Goal: Task Accomplishment & Management: Manage account settings

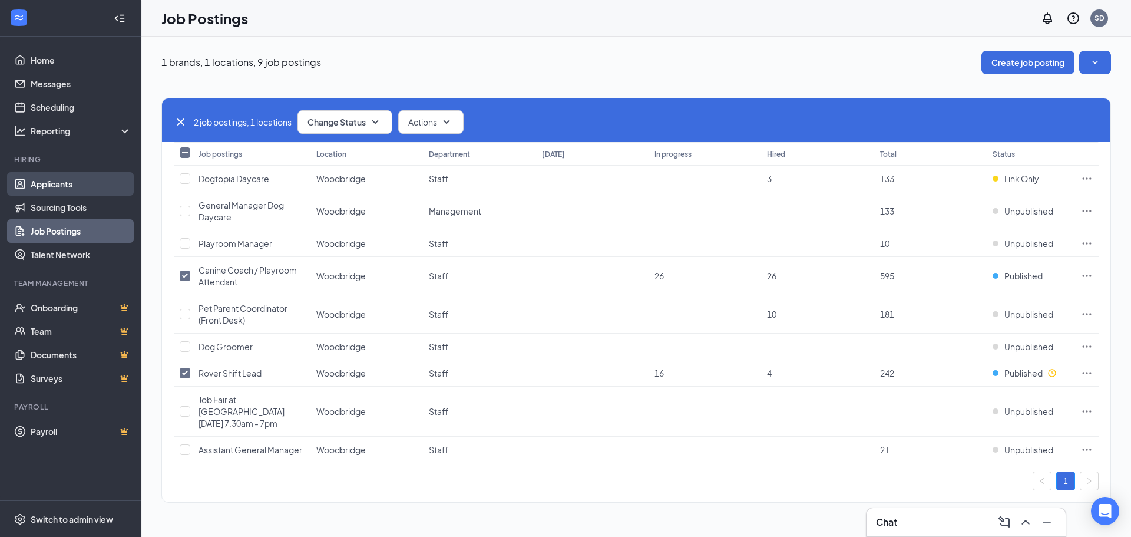
click at [72, 185] on link "Applicants" at bounding box center [81, 184] width 101 height 24
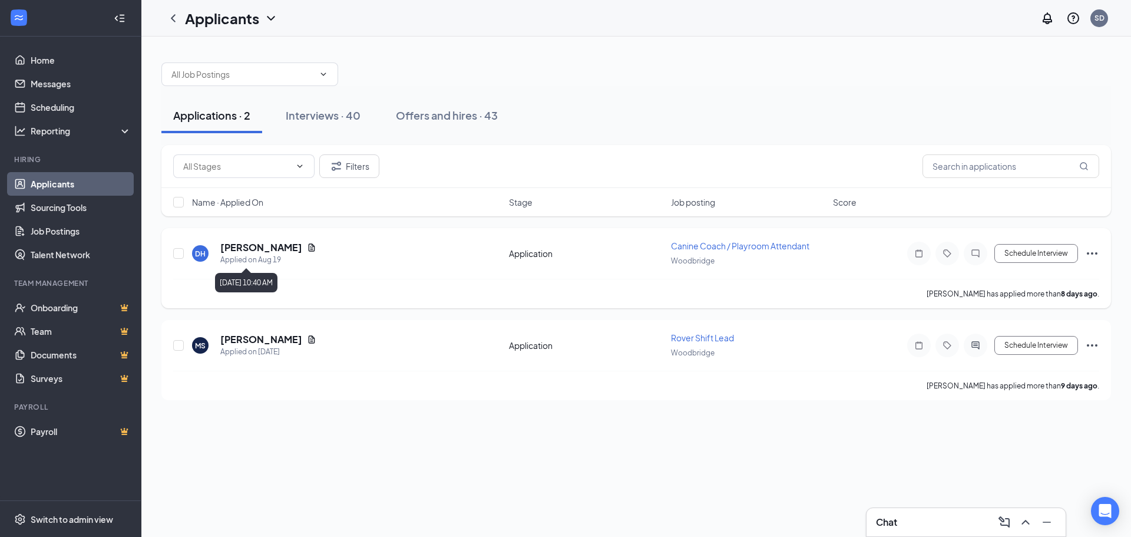
click at [232, 254] on div "Applied on Aug 19" at bounding box center [268, 260] width 96 height 12
click at [258, 239] on div "DH Danielle Heisler Applied on Aug 19 Application Canine Coach / Playroom Atten…" at bounding box center [636, 268] width 950 height 80
click at [262, 249] on h5 "[PERSON_NAME]" at bounding box center [261, 247] width 82 height 13
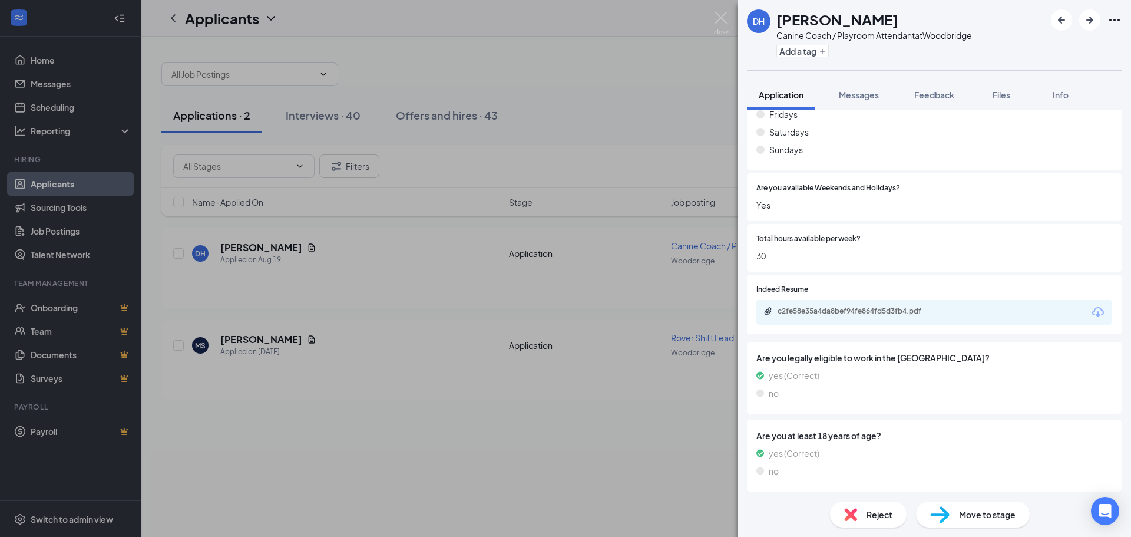
scroll to position [662, 0]
click at [905, 309] on div "c2fe58e35a4da8bef94fe864fd5d3fb4.pdf" at bounding box center [860, 308] width 165 height 9
click at [719, 19] on img at bounding box center [721, 23] width 15 height 23
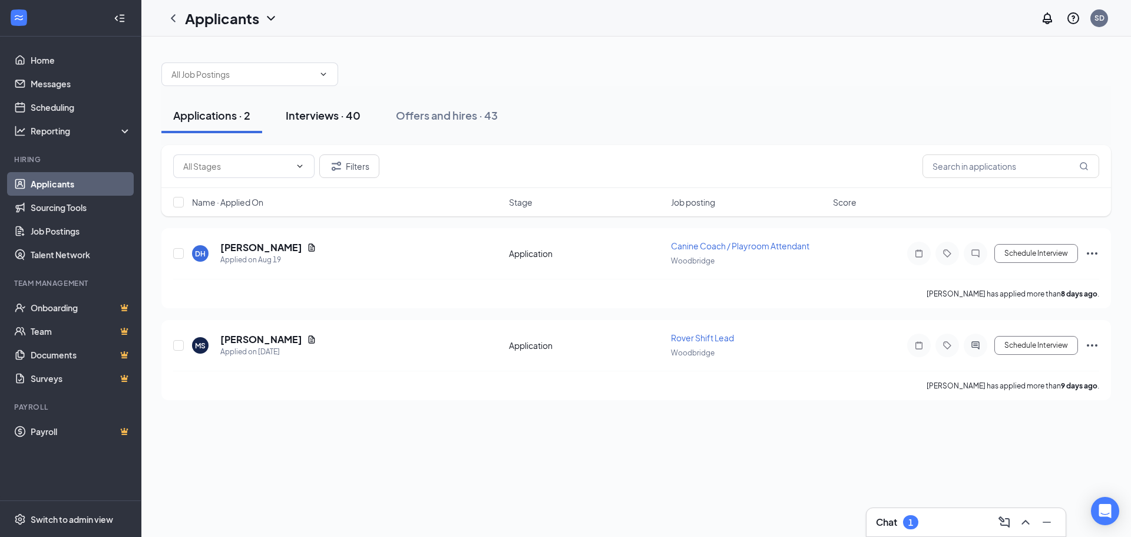
click at [322, 105] on button "Interviews · 40" at bounding box center [323, 115] width 98 height 35
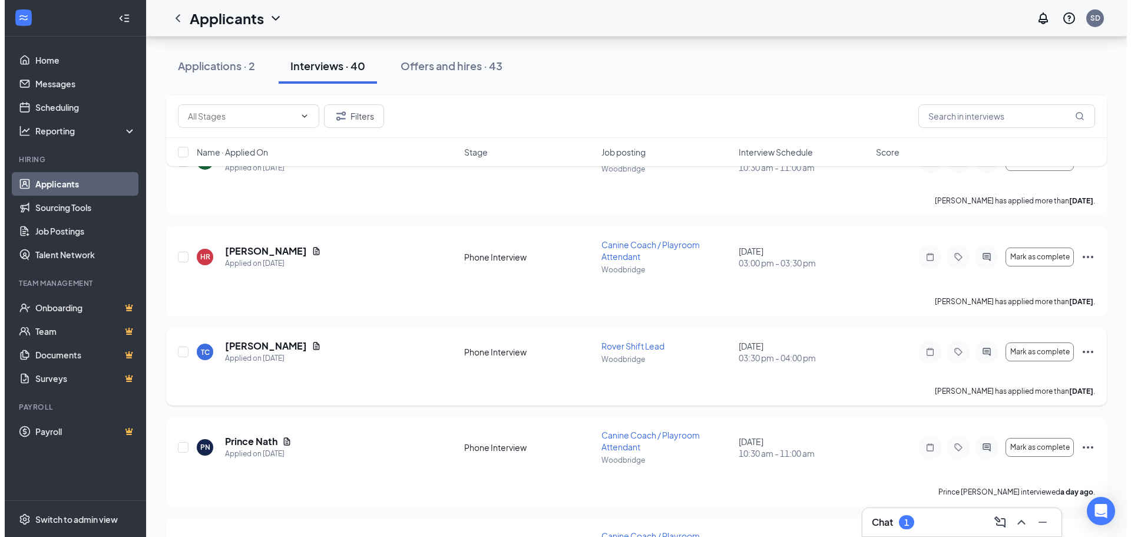
scroll to position [353, 0]
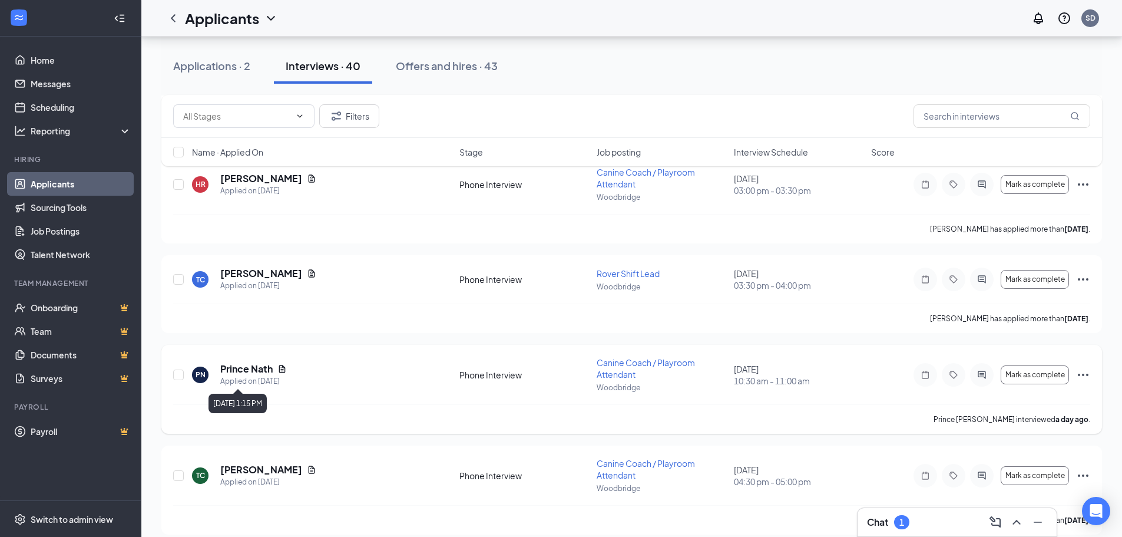
click at [244, 375] on div "Applied on Aug 22" at bounding box center [253, 381] width 67 height 12
click at [254, 371] on h5 "Prince Nath" at bounding box center [246, 368] width 52 height 13
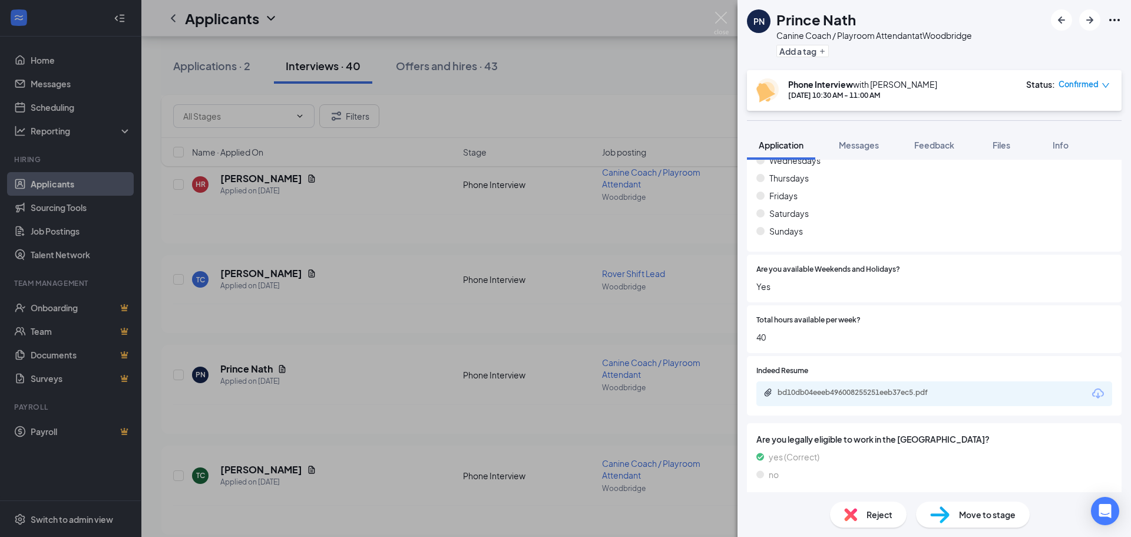
scroll to position [707, 0]
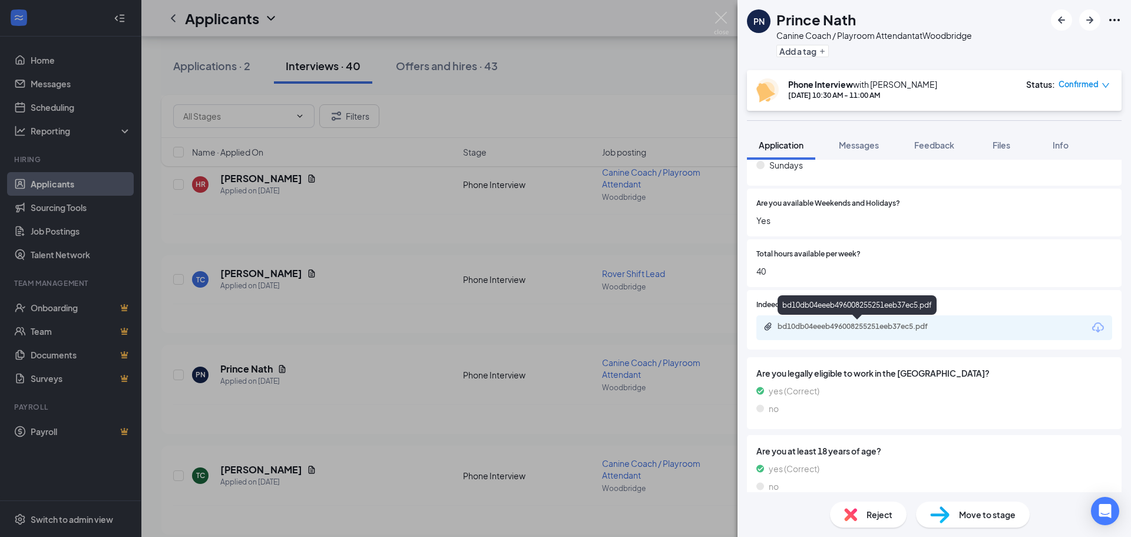
click at [890, 323] on div "bd10db04eeeb496008255251eeb37ec5.pdf" at bounding box center [860, 326] width 165 height 9
